Goal: Navigation & Orientation: Find specific page/section

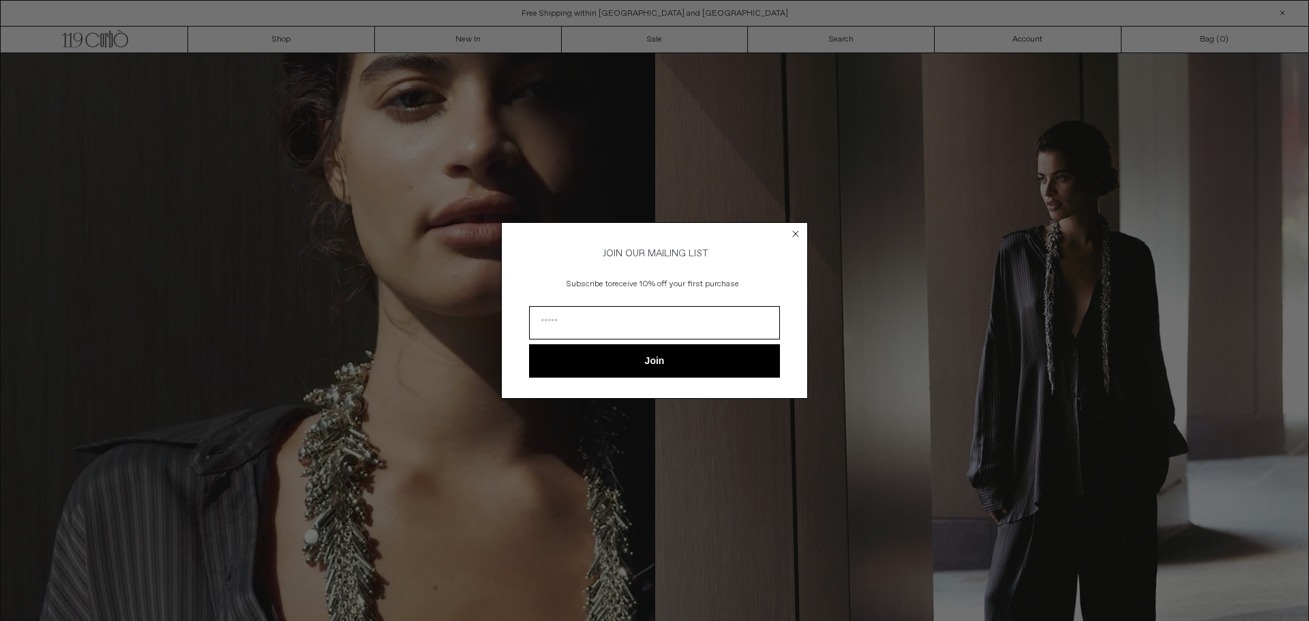
click at [797, 228] on circle "Close dialog" at bounding box center [796, 234] width 13 height 13
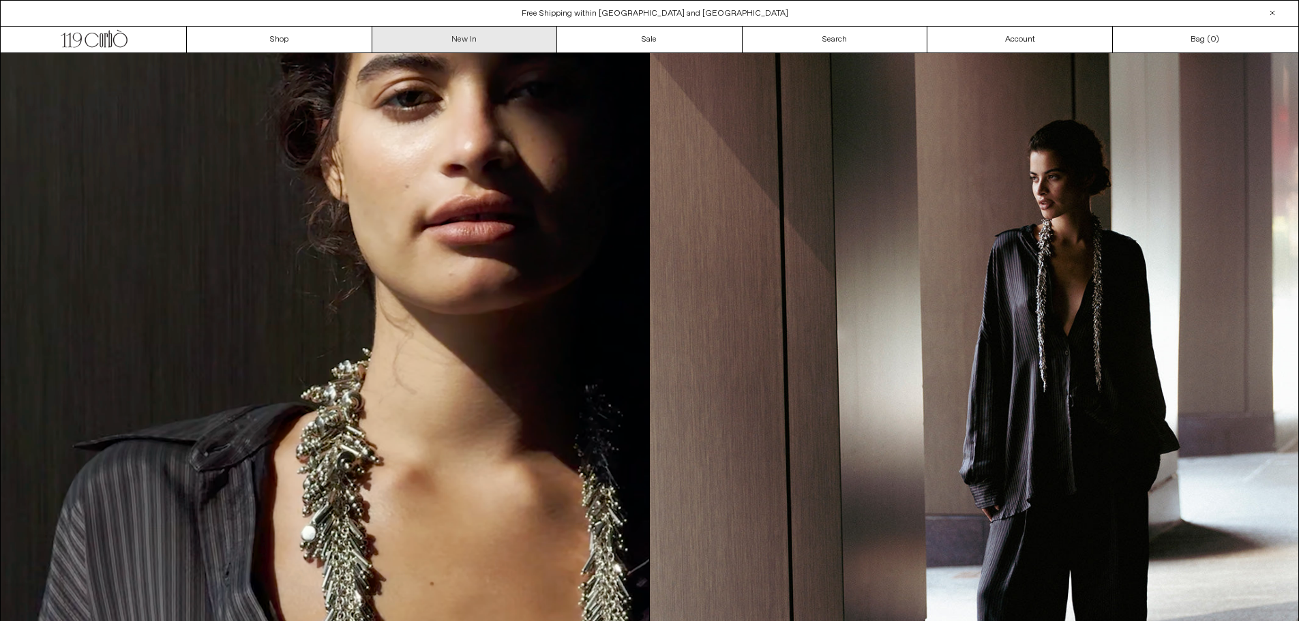
click at [455, 37] on link "New In" at bounding box center [464, 40] width 185 height 26
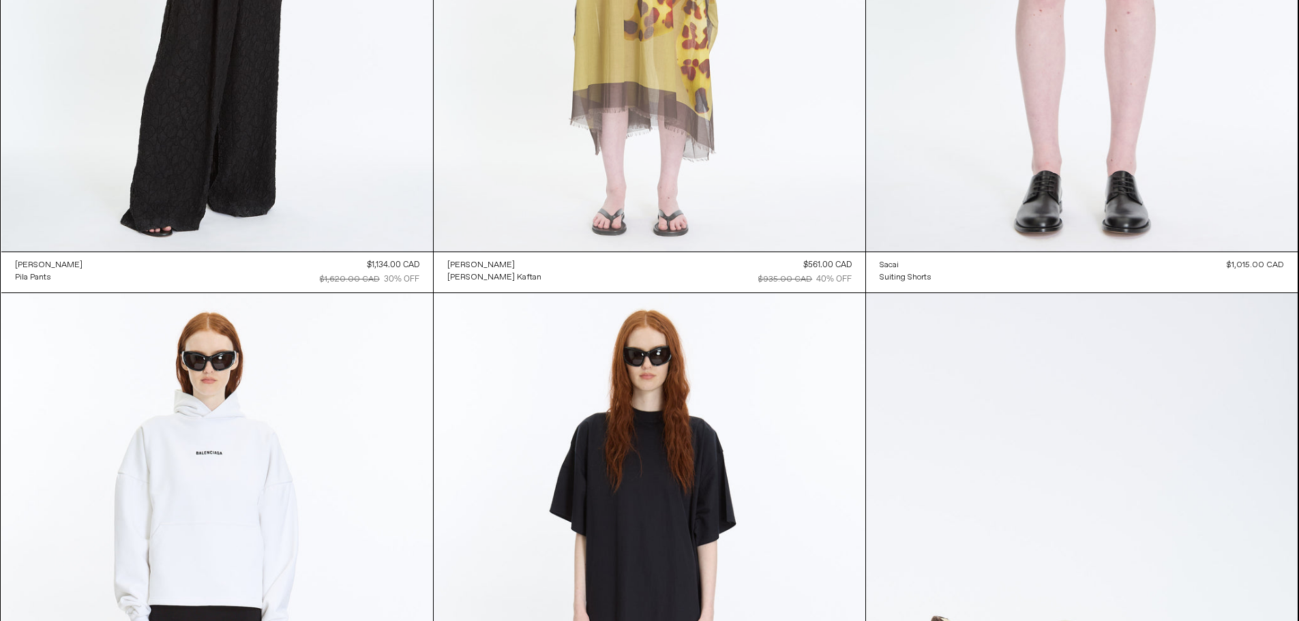
scroll to position [56915, 0]
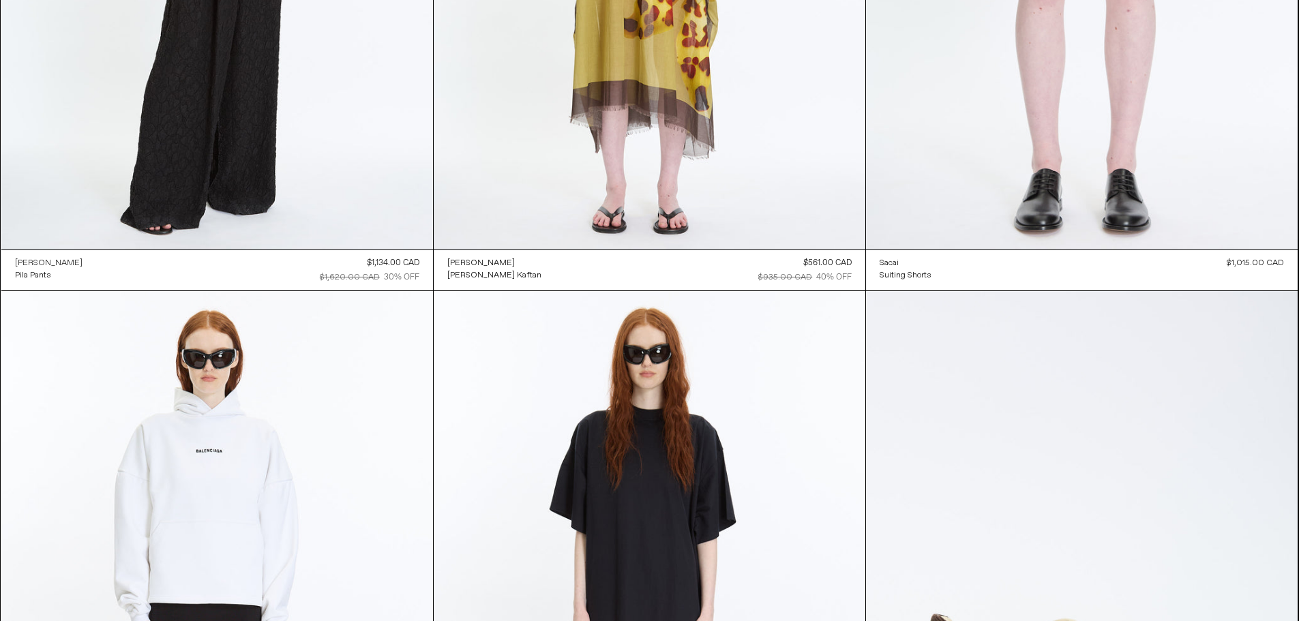
click at [58, 263] on div "[PERSON_NAME]" at bounding box center [49, 264] width 68 height 12
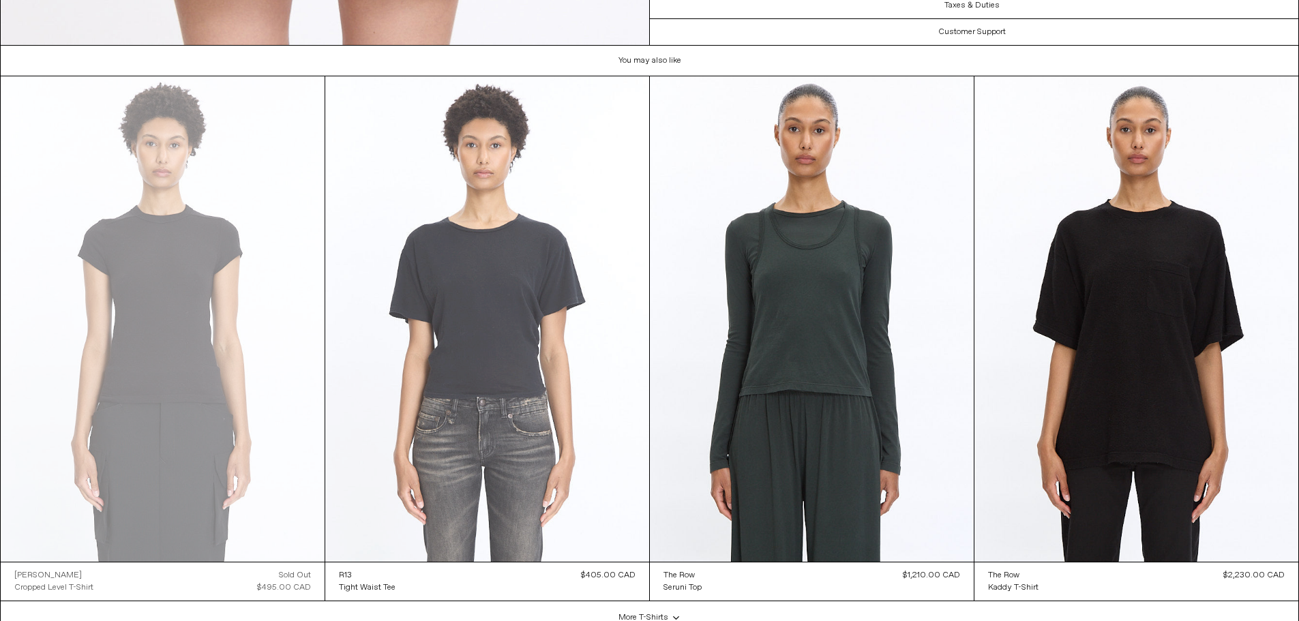
scroll to position [3345, 0]
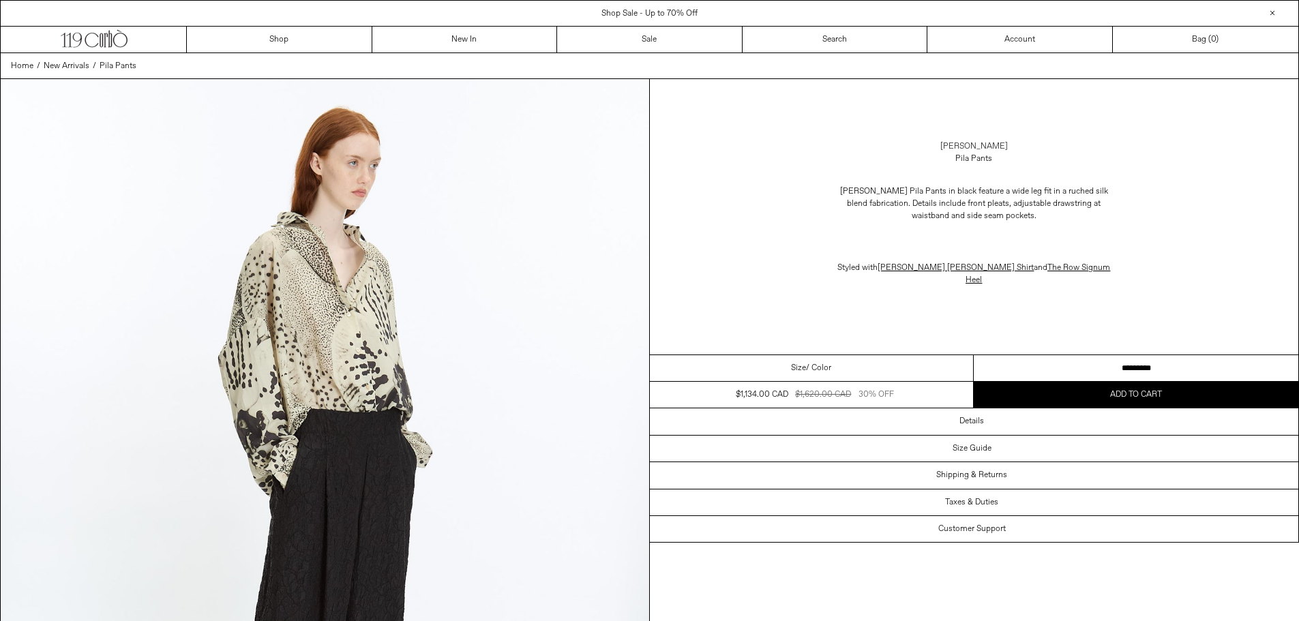
click at [964, 143] on link "[PERSON_NAME]" at bounding box center [974, 146] width 68 height 12
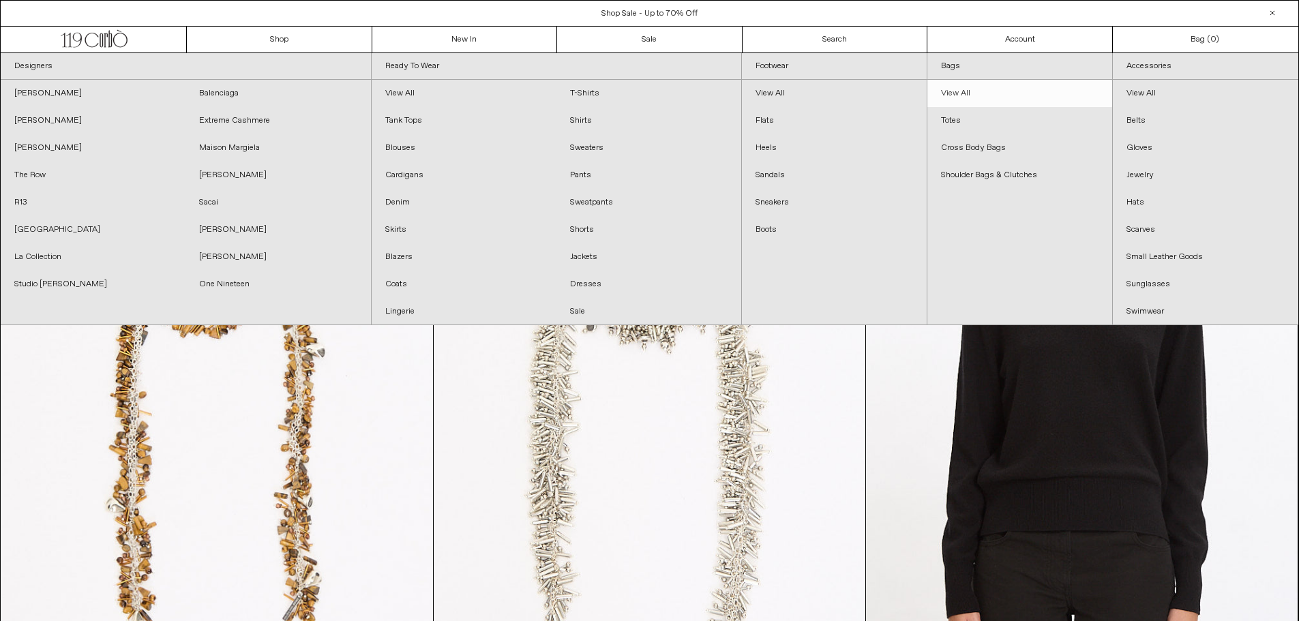
click at [962, 95] on link "View All" at bounding box center [1019, 93] width 185 height 27
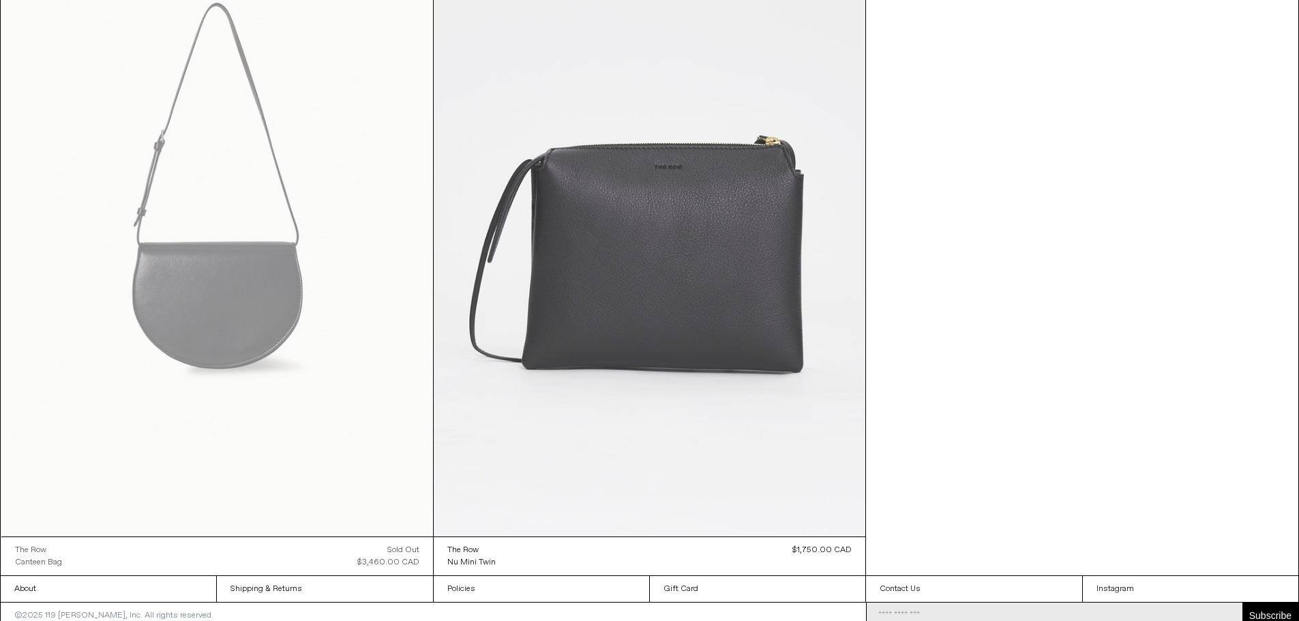
scroll to position [4327, 0]
